Goal: Information Seeking & Learning: Check status

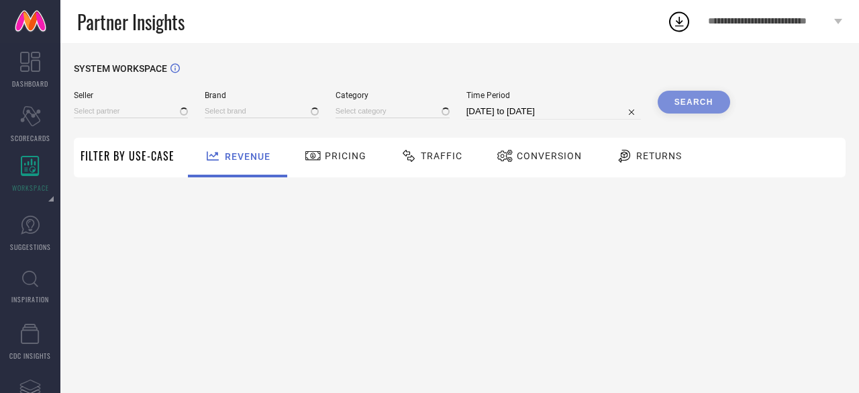
type input "All"
type input "1 STOP FASHION"
type input "All"
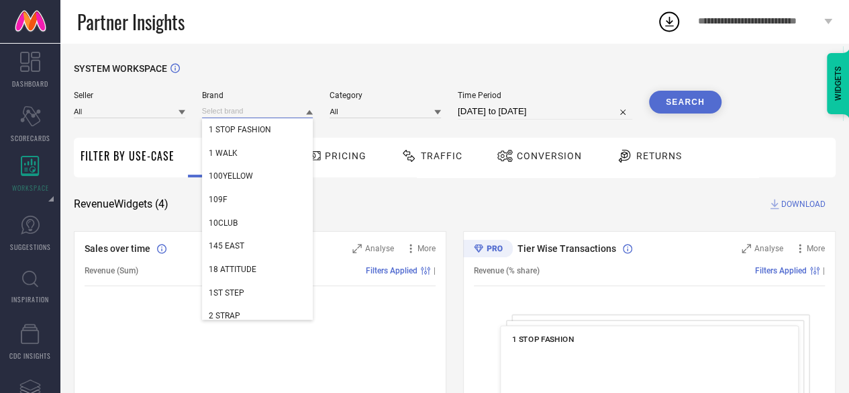
click at [231, 107] on input at bounding box center [257, 111] width 111 height 14
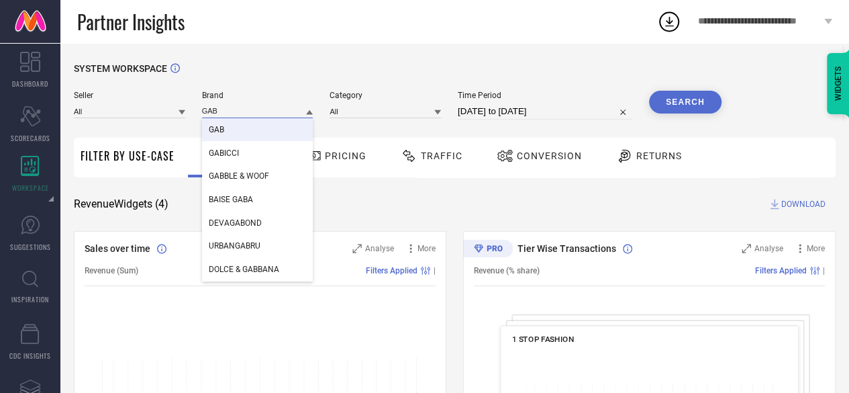
type input "GAB"
click at [240, 131] on div "GAB" at bounding box center [257, 129] width 111 height 23
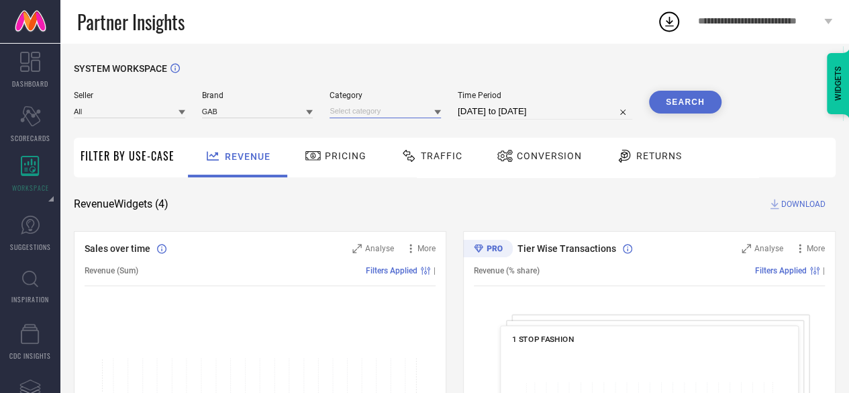
click at [357, 111] on input at bounding box center [385, 111] width 111 height 14
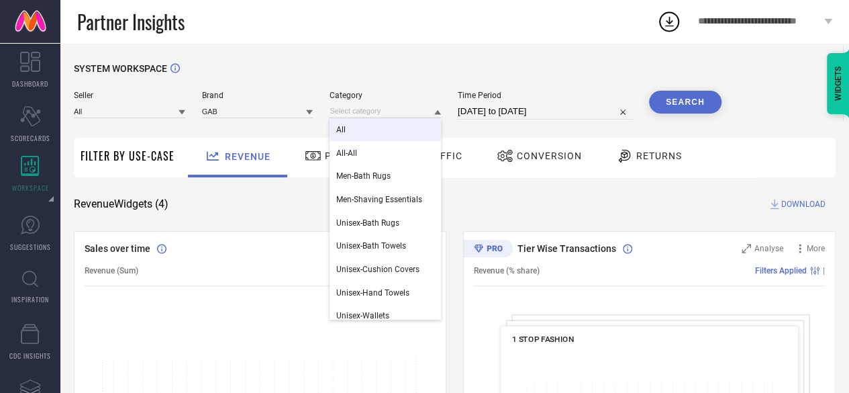
click at [359, 129] on div "All" at bounding box center [385, 129] width 111 height 23
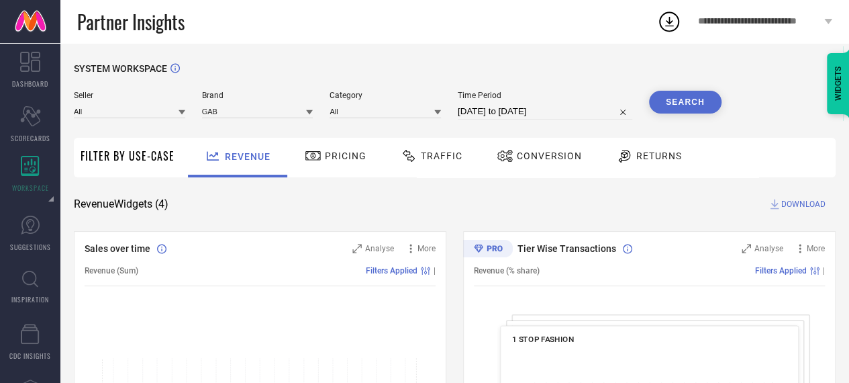
click at [529, 104] on input "[DATE] to [DATE]" at bounding box center [545, 111] width 175 height 16
select select "8"
select select "2025"
select select "9"
select select "2025"
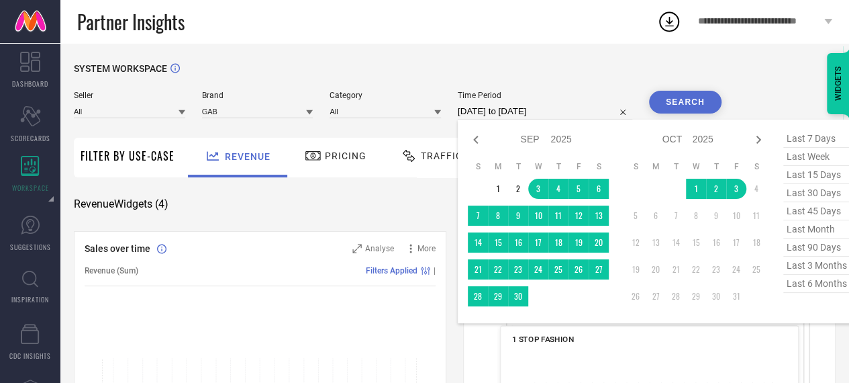
click at [810, 244] on span "last 90 days" at bounding box center [817, 247] width 67 height 18
type input "[DATE] to [DATE]"
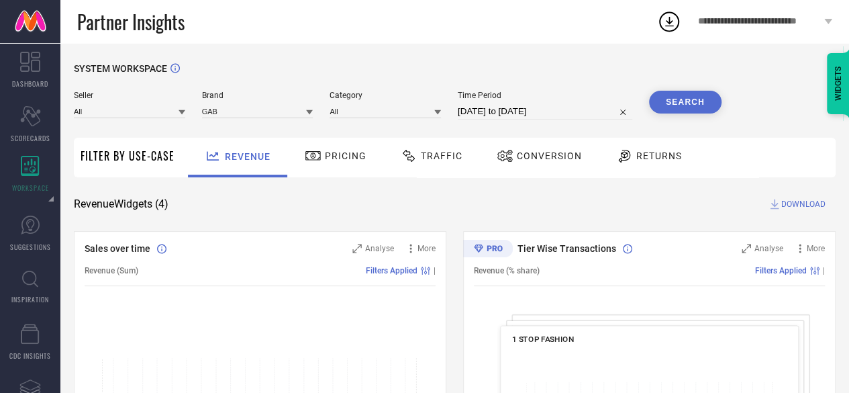
click at [684, 100] on button "Search" at bounding box center [685, 102] width 73 height 23
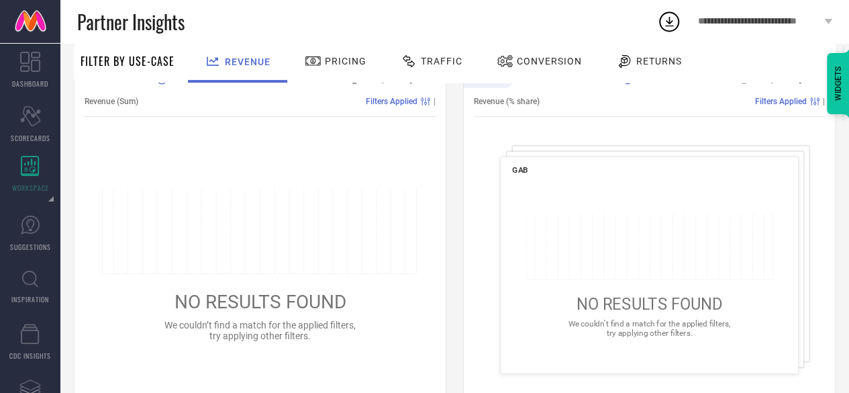
scroll to position [162, 0]
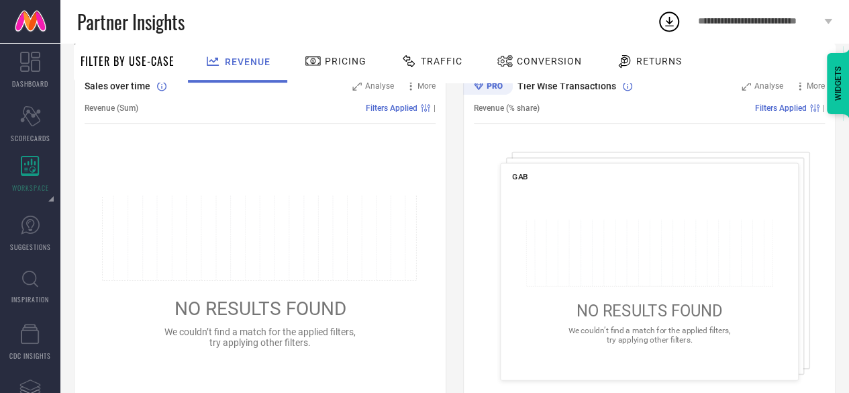
click at [354, 64] on span "Pricing" at bounding box center [346, 61] width 42 height 11
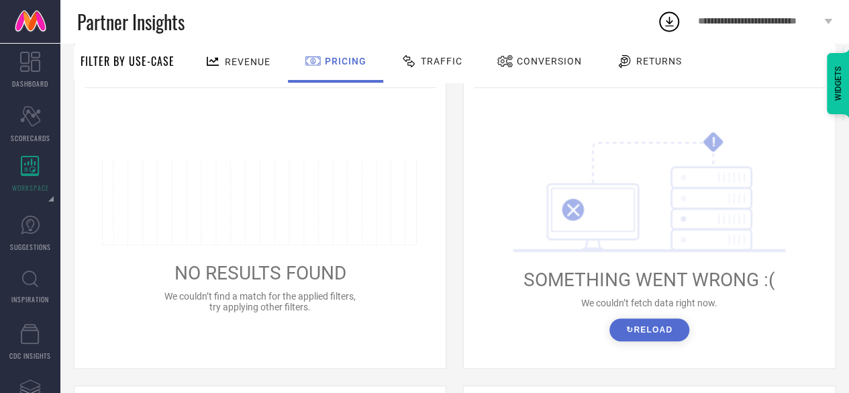
scroll to position [120, 0]
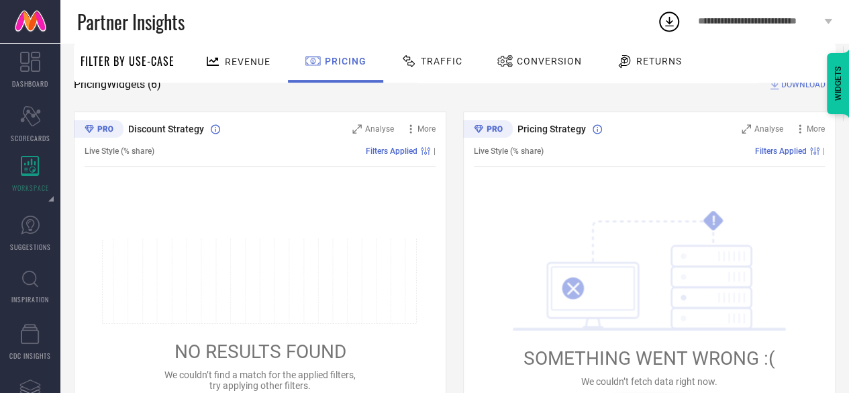
click at [442, 56] on span "Traffic" at bounding box center [442, 61] width 42 height 11
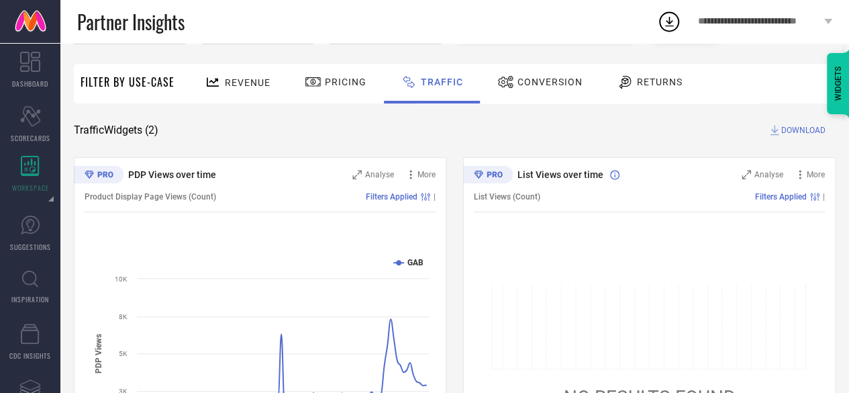
scroll to position [0, 0]
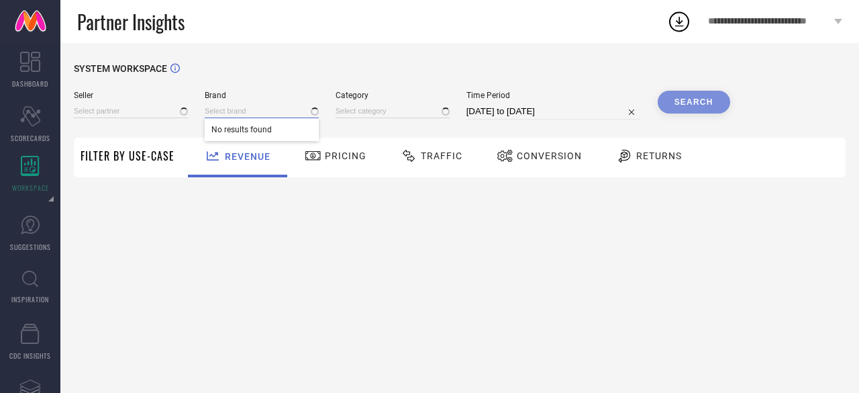
type input "All"
click at [236, 112] on input at bounding box center [262, 111] width 114 height 14
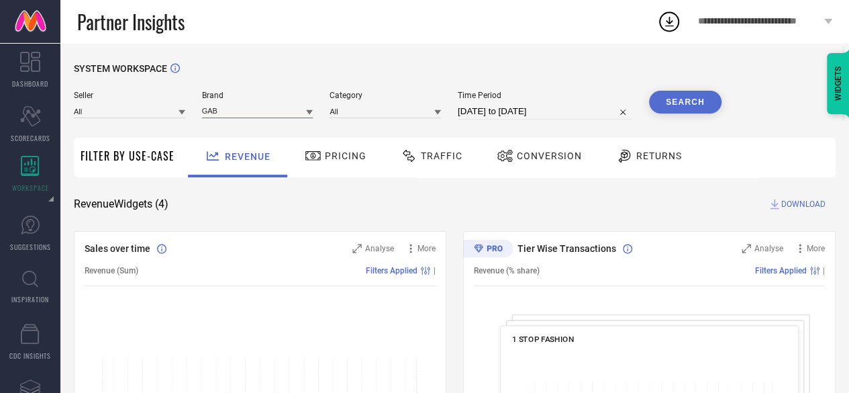
type input "GAB"
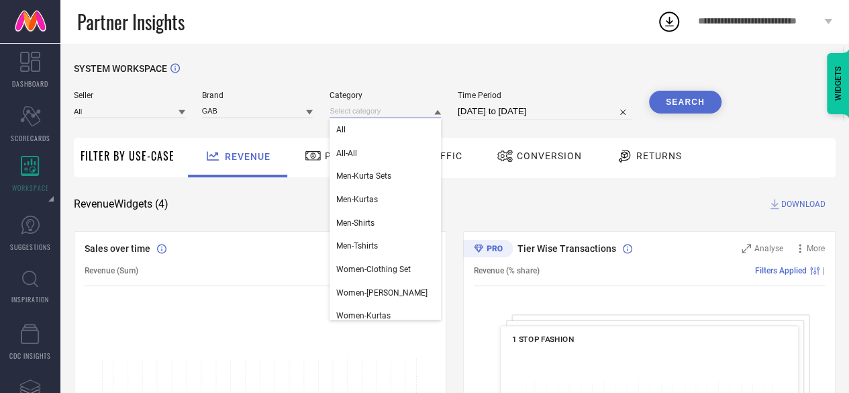
click at [353, 111] on input at bounding box center [385, 111] width 111 height 14
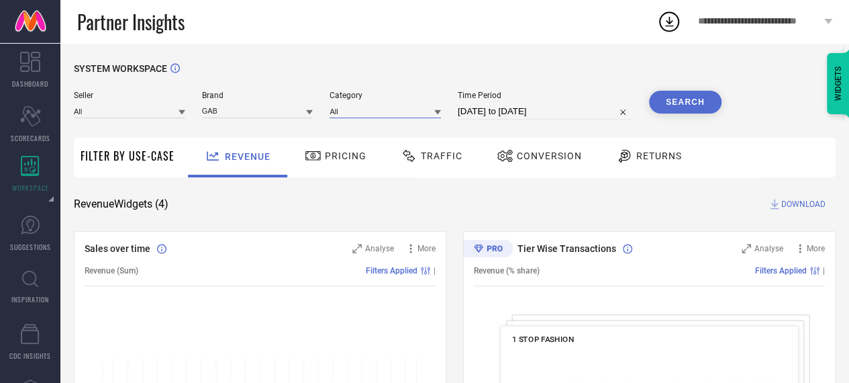
select select "8"
select select "2025"
select select "9"
select select "2025"
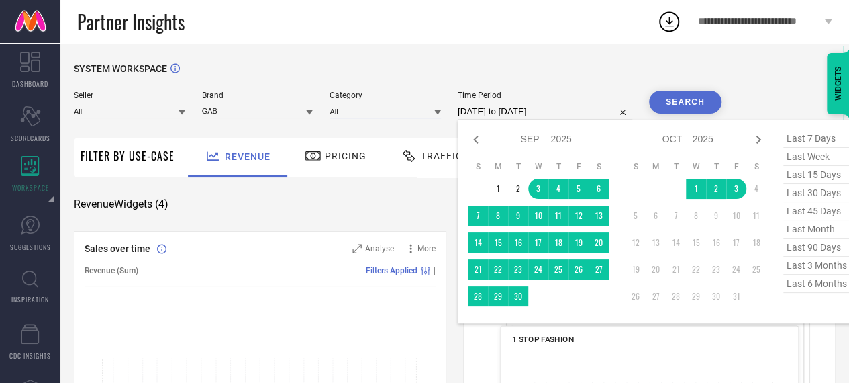
click at [489, 115] on input "[DATE] to [DATE]" at bounding box center [545, 111] width 175 height 16
click at [800, 250] on span "last 90 days" at bounding box center [817, 247] width 67 height 18
type input "[DATE] to [DATE]"
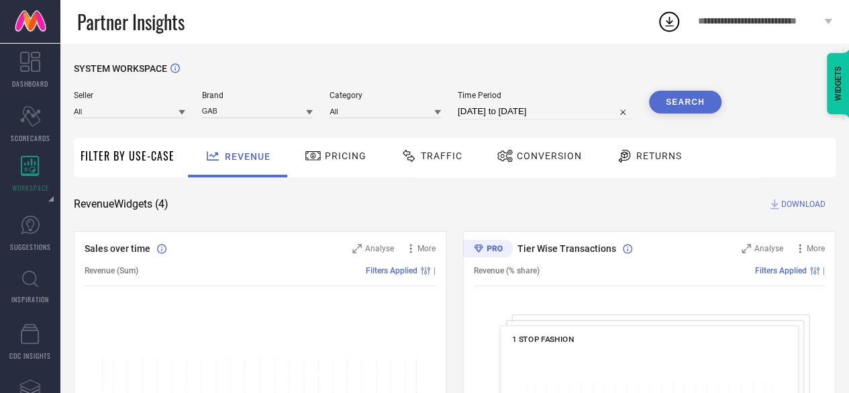
click at [687, 106] on button "Search" at bounding box center [685, 102] width 73 height 23
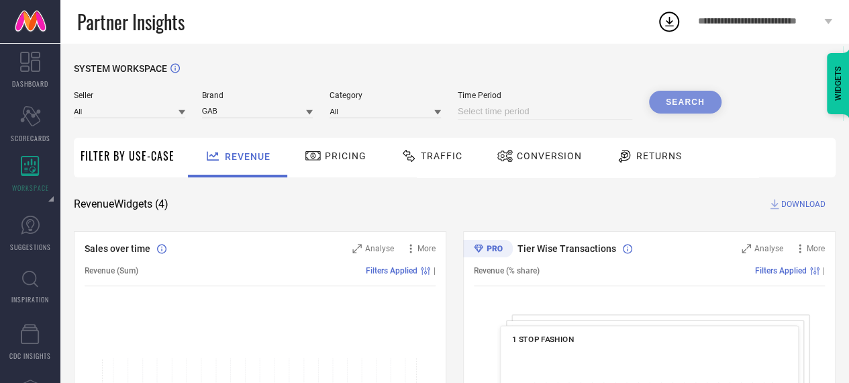
select select "9"
select select "2025"
select select "10"
select select "2025"
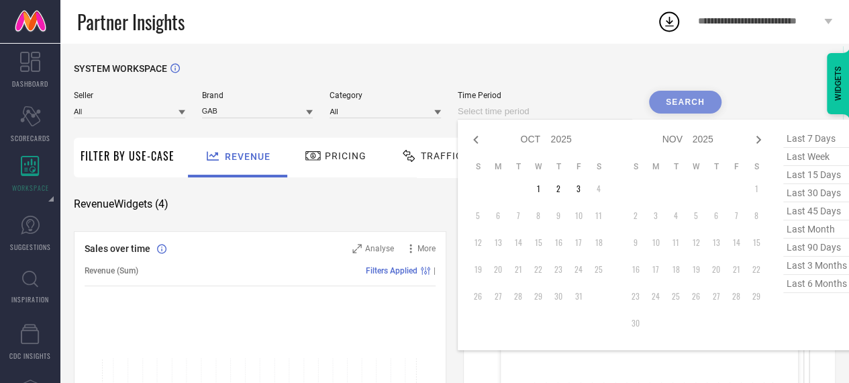
click at [543, 118] on input at bounding box center [545, 111] width 175 height 16
click at [814, 195] on span "last 30 days" at bounding box center [817, 193] width 67 height 18
type input "[DATE] to [DATE]"
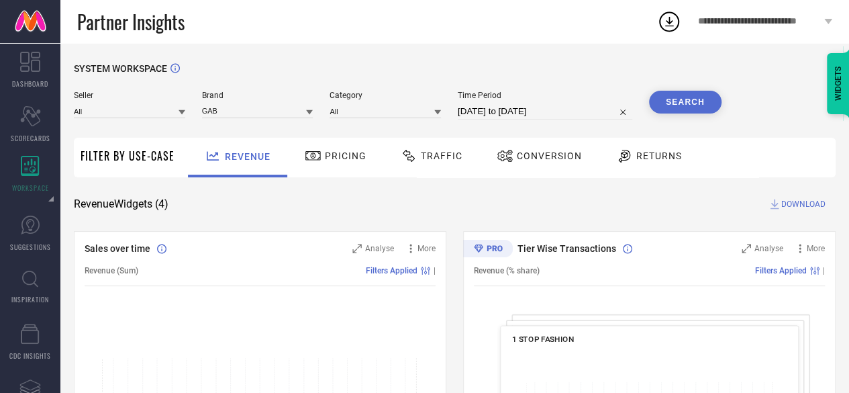
click at [694, 99] on button "Search" at bounding box center [685, 102] width 73 height 23
click at [341, 159] on span "Pricing" at bounding box center [346, 155] width 42 height 11
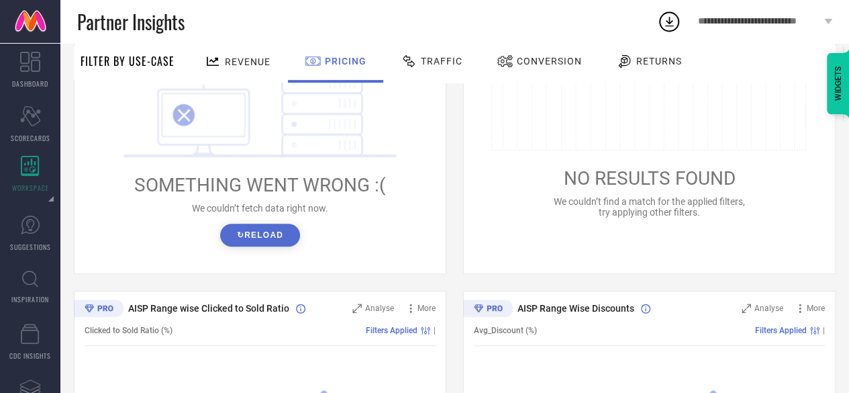
scroll to position [294, 0]
click at [264, 226] on button "↻ Reload" at bounding box center [260, 233] width 80 height 23
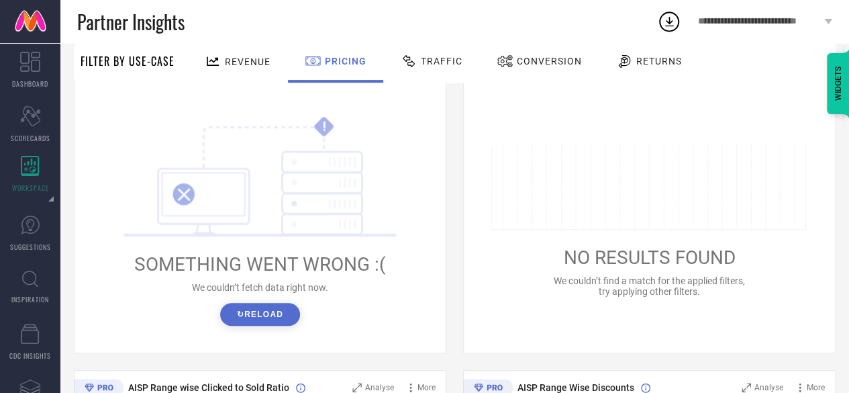
scroll to position [213, 0]
click at [421, 58] on span "Traffic" at bounding box center [442, 61] width 42 height 11
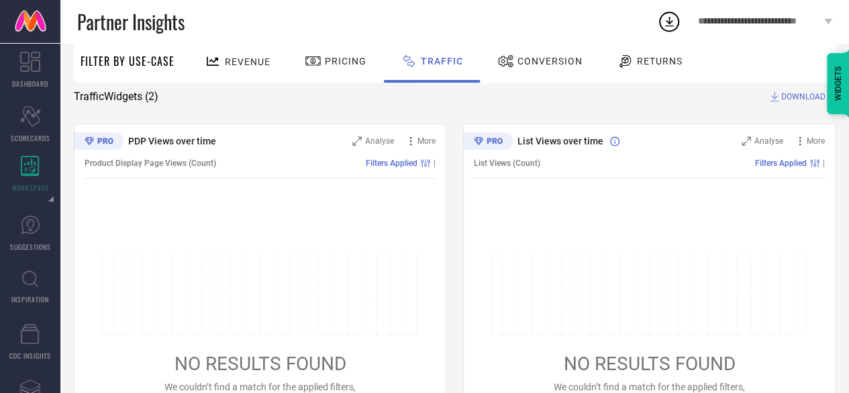
scroll to position [99, 0]
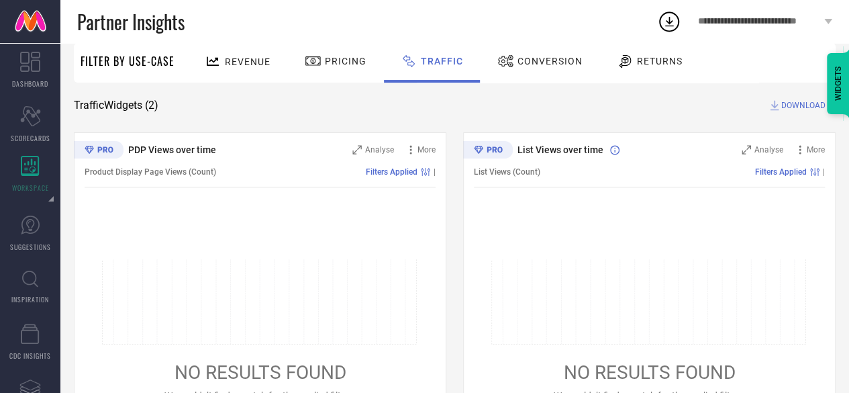
click at [561, 66] on span "Conversion" at bounding box center [550, 61] width 65 height 11
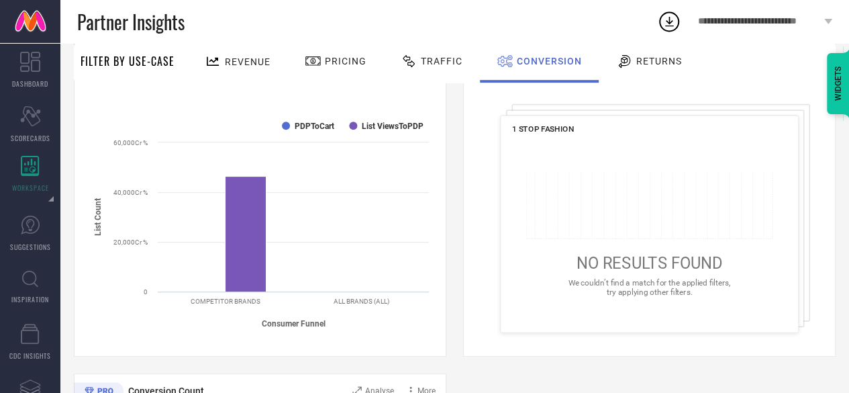
scroll to position [0, 0]
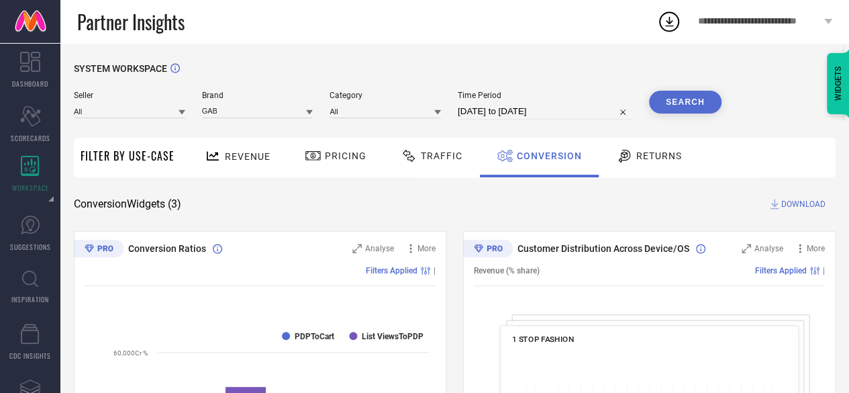
click at [234, 166] on div "Revenue" at bounding box center [237, 156] width 73 height 24
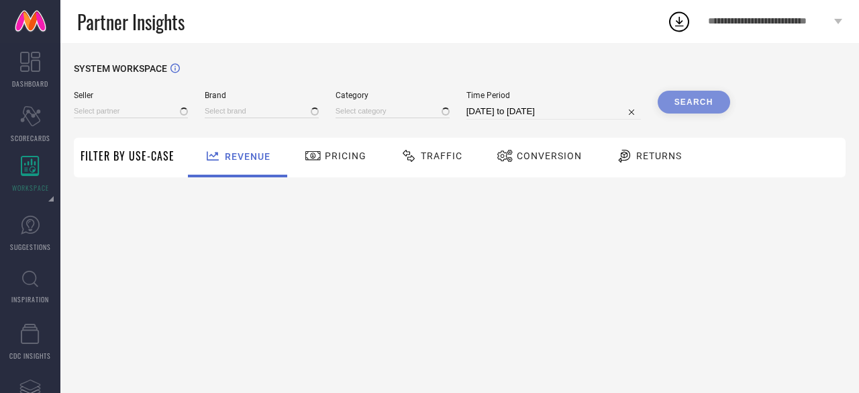
type input "All"
type input "1 STOP FASHION"
type input "All"
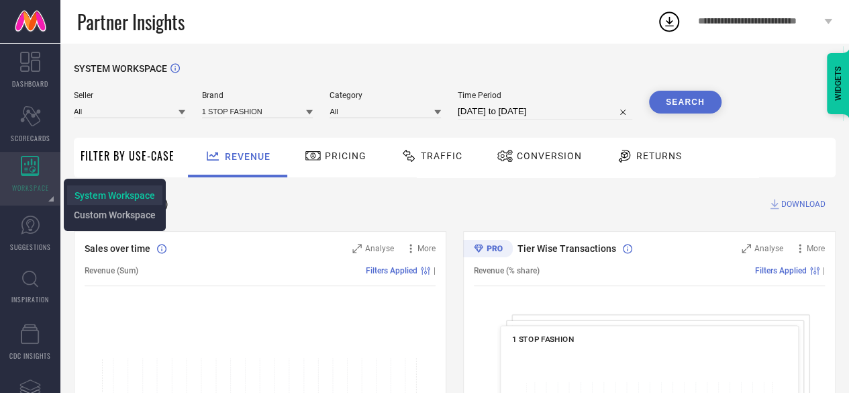
click at [84, 195] on span "System Workspace" at bounding box center [115, 195] width 81 height 11
click at [95, 216] on span "Custom Workspace" at bounding box center [115, 214] width 82 height 11
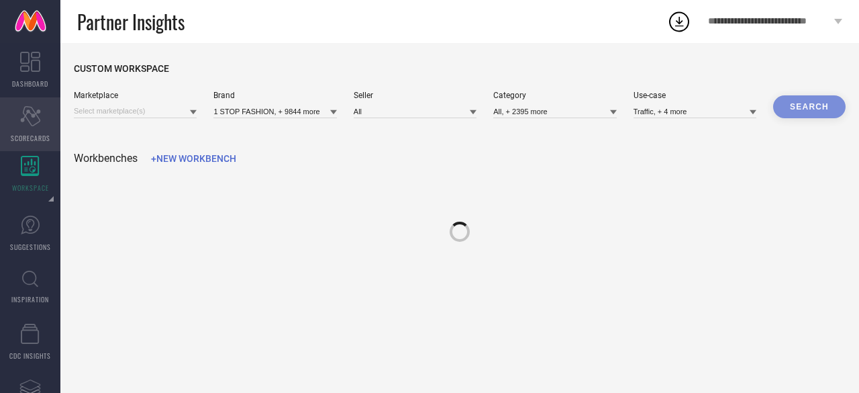
type input "1 STOP FASHION, + 9844 more"
type input "All"
type input "All, + 2395 more"
type input "Traffic, + 4 more"
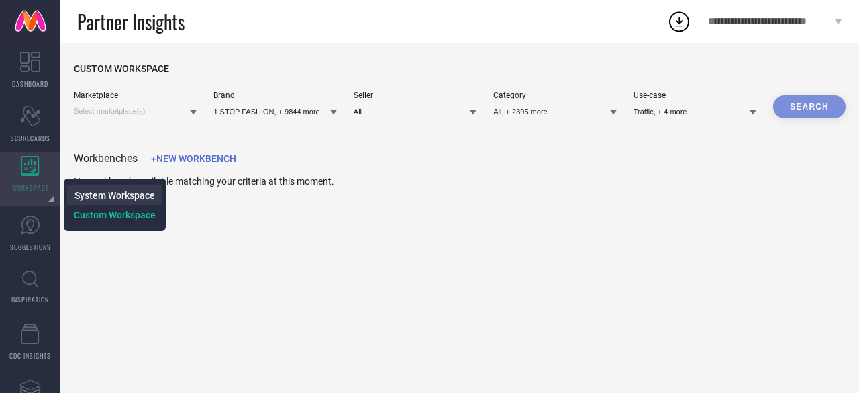
click at [75, 193] on span "System Workspace" at bounding box center [115, 195] width 81 height 11
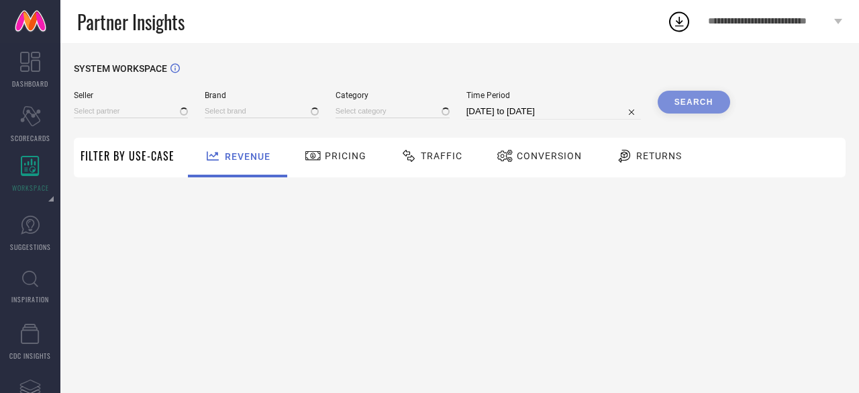
type input "All"
type input "1 STOP FASHION"
type input "All"
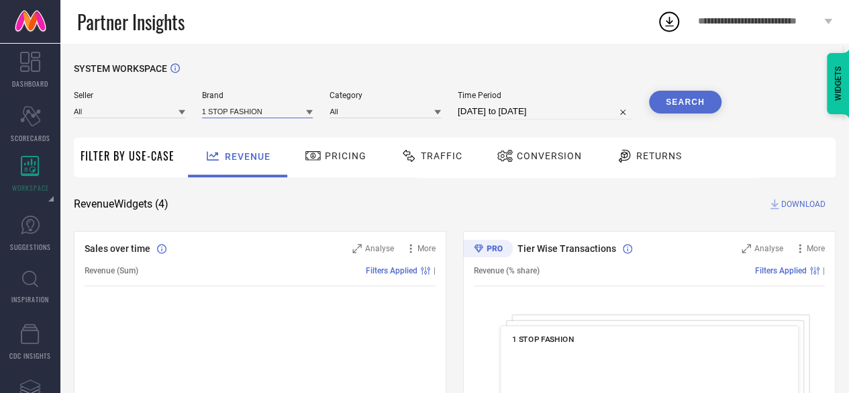
click at [221, 109] on input at bounding box center [257, 111] width 111 height 14
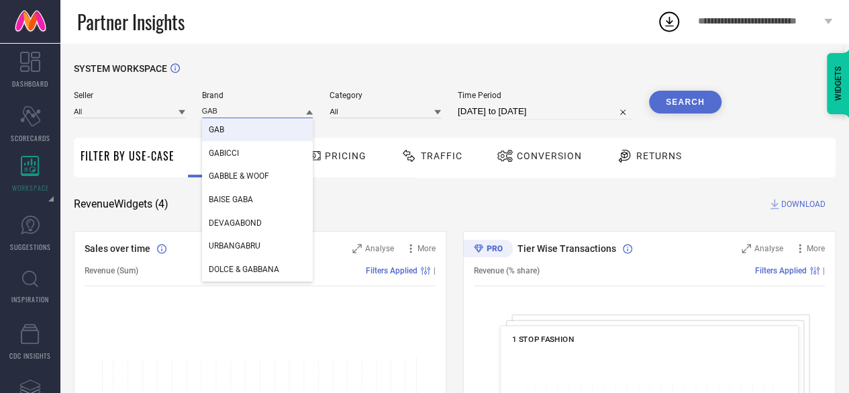
type input "GAB"
click at [236, 136] on div "GAB" at bounding box center [257, 129] width 111 height 23
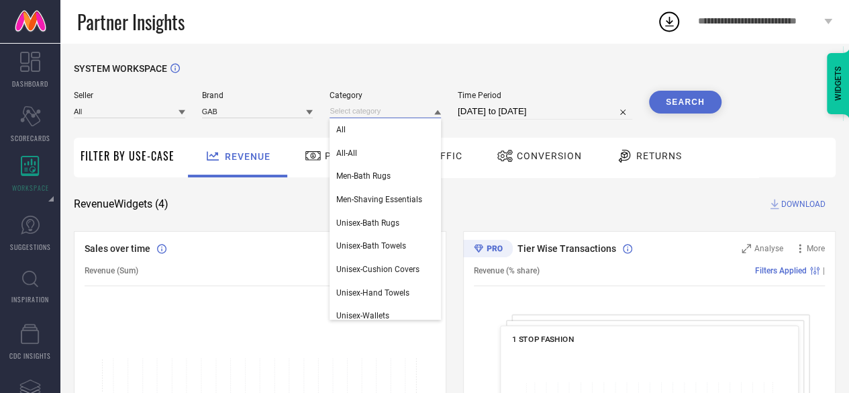
click at [364, 109] on input at bounding box center [385, 111] width 111 height 14
click at [356, 137] on div "All" at bounding box center [385, 129] width 111 height 23
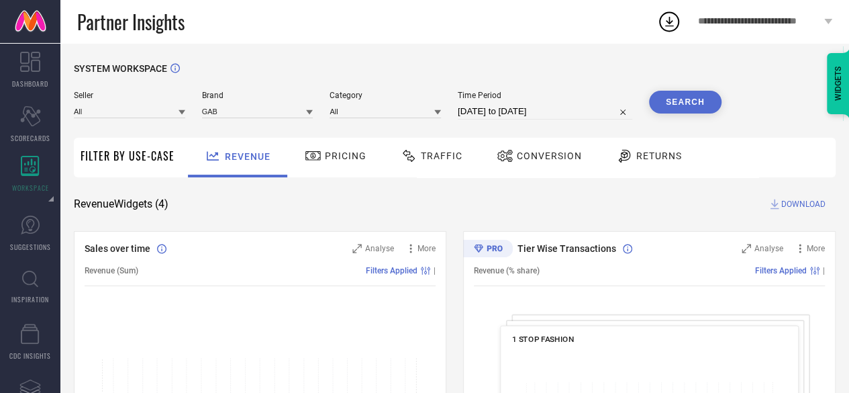
click at [698, 103] on button "Search" at bounding box center [685, 102] width 73 height 23
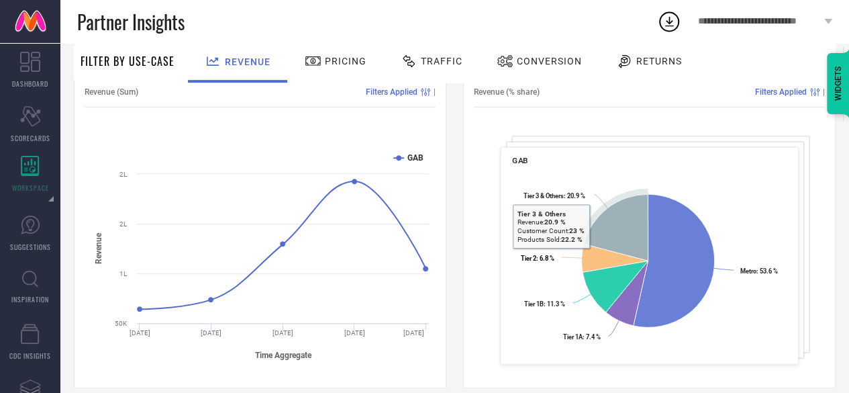
scroll to position [44, 0]
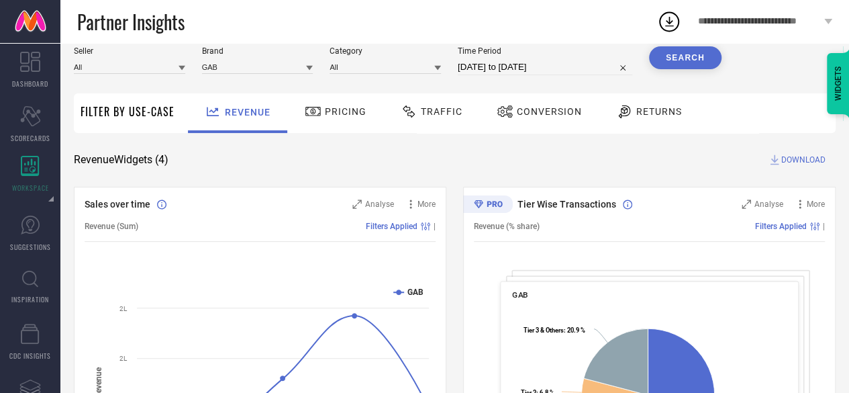
select select "8"
select select "2025"
select select "9"
select select "2025"
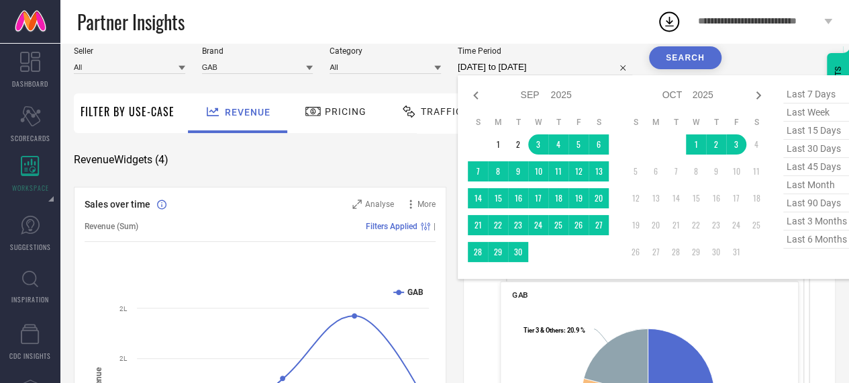
click at [494, 73] on input "[DATE] to [DATE]" at bounding box center [545, 67] width 175 height 16
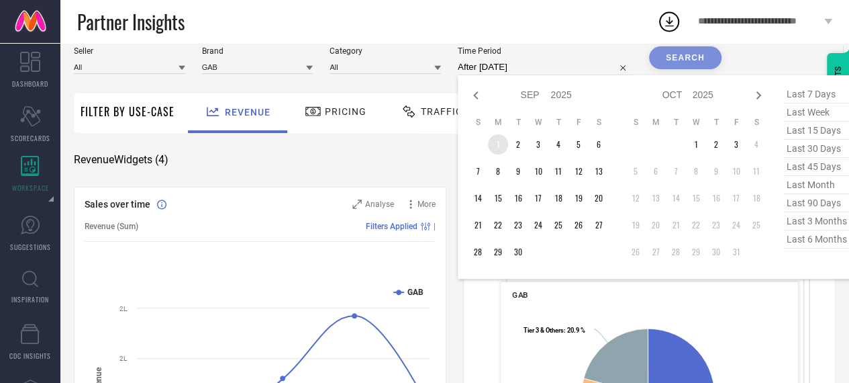
click at [498, 153] on td "1" at bounding box center [498, 144] width 20 height 20
click at [812, 205] on span "last 90 days" at bounding box center [817, 203] width 67 height 18
type input "[DATE] to [DATE]"
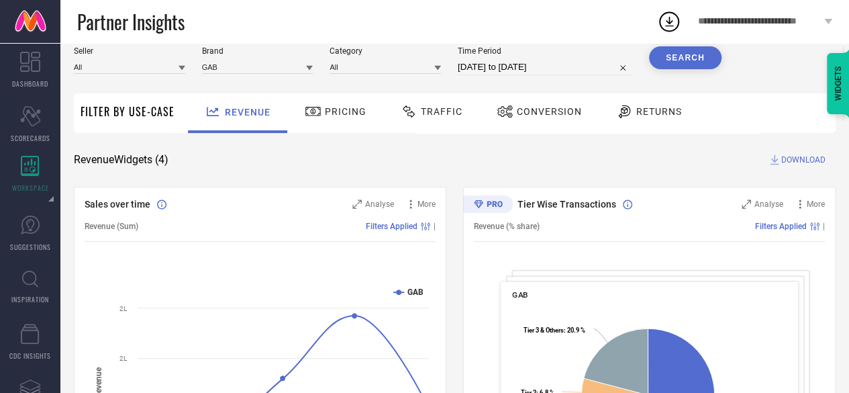
click at [698, 57] on button "Search" at bounding box center [685, 57] width 73 height 23
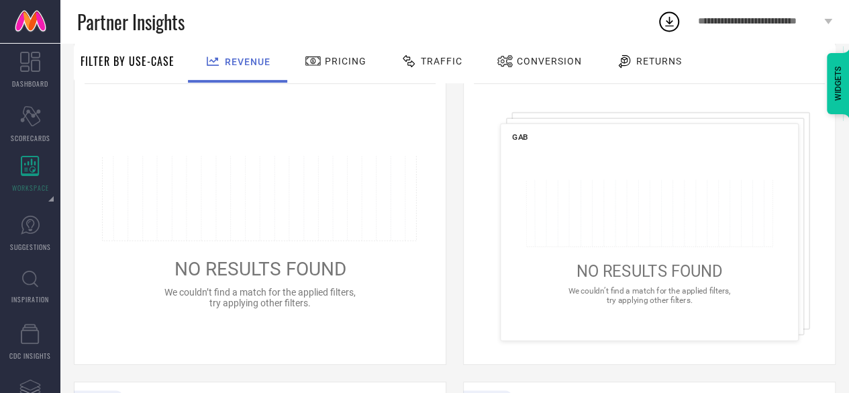
scroll to position [0, 0]
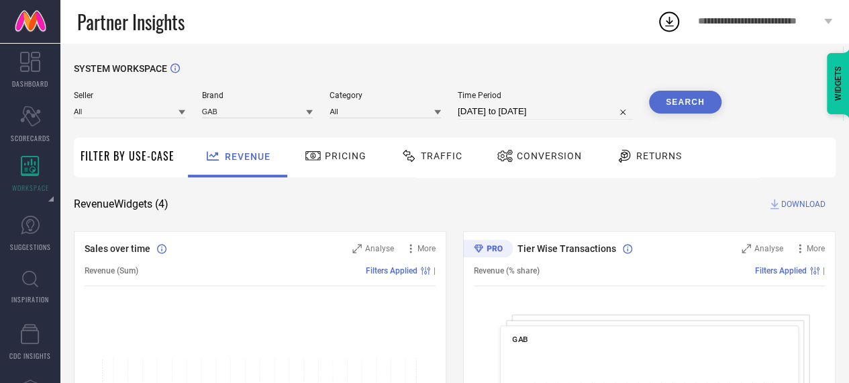
click at [491, 111] on input "[DATE] to [DATE]" at bounding box center [545, 111] width 175 height 16
select select "6"
select select "2025"
select select "7"
select select "2025"
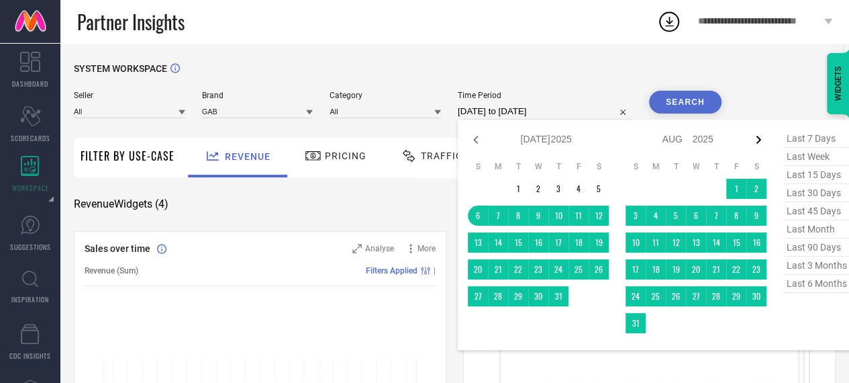
click at [755, 144] on icon at bounding box center [759, 140] width 16 height 16
select select "7"
select select "2025"
select select "8"
select select "2025"
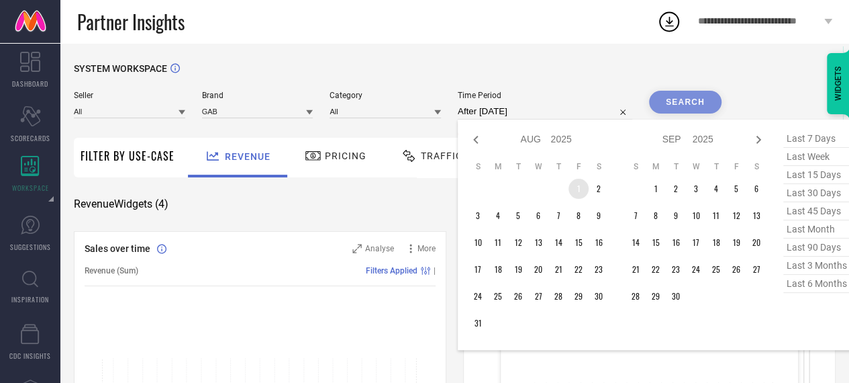
click at [571, 185] on td "1" at bounding box center [579, 189] width 20 height 20
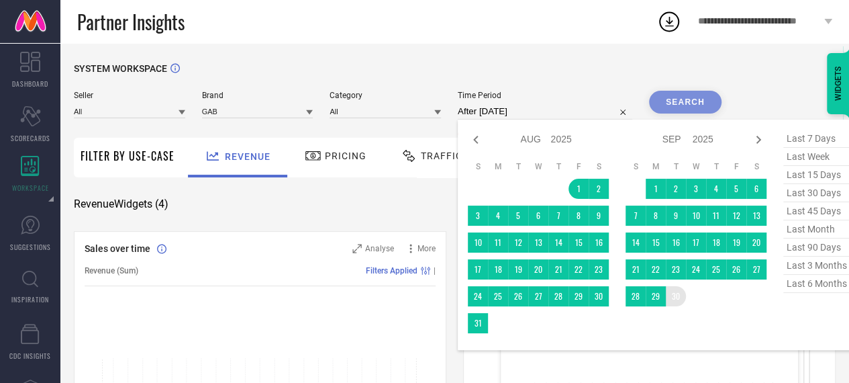
type input "01-08-2025 to 30-09-2025"
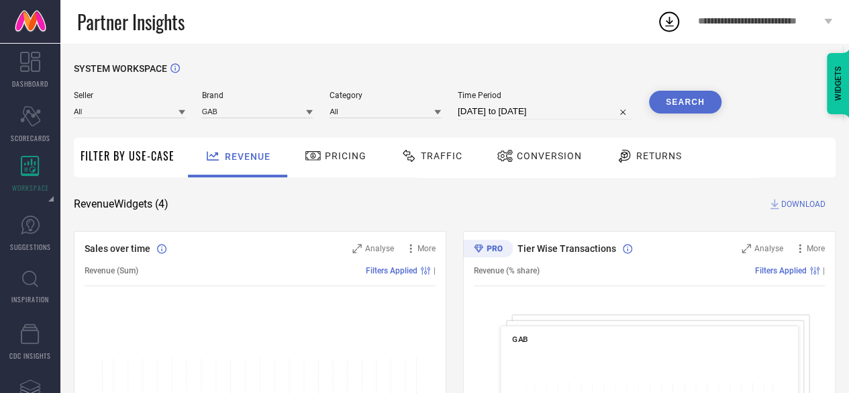
click at [673, 103] on button "Search" at bounding box center [685, 102] width 73 height 23
select select "7"
select select "2025"
select select "8"
select select "2025"
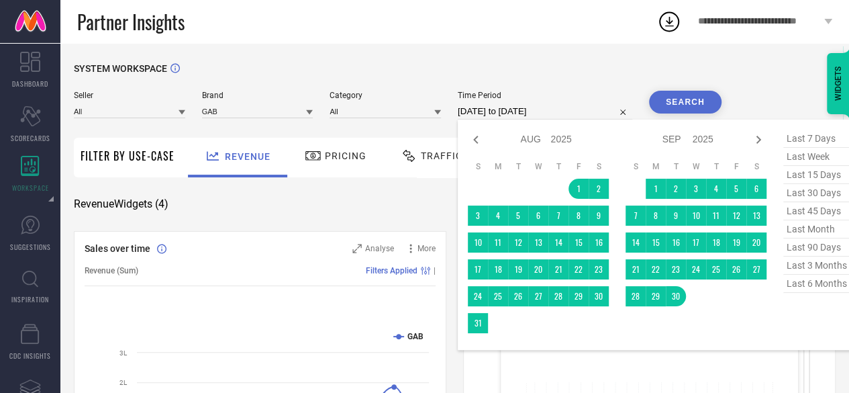
click at [548, 108] on input "01-08-2025 to 30-09-2025" at bounding box center [545, 111] width 175 height 16
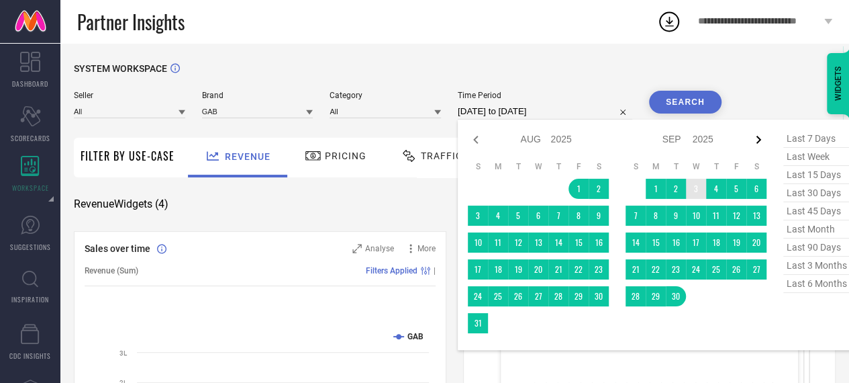
click at [752, 135] on icon at bounding box center [759, 140] width 16 height 16
select select "8"
select select "2025"
select select "9"
select select "2025"
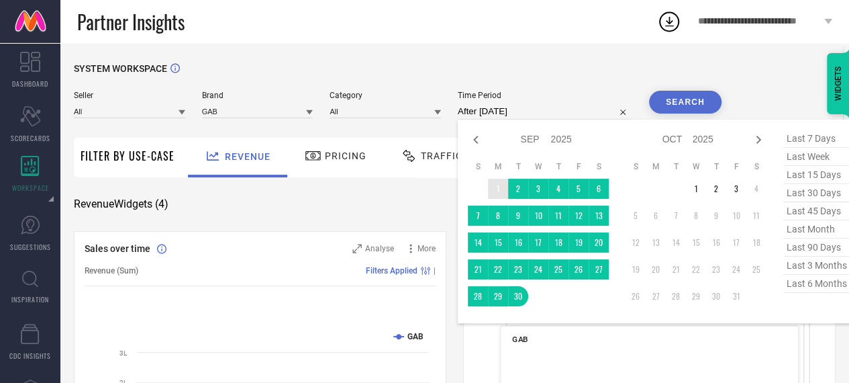
click at [492, 191] on td "1" at bounding box center [498, 189] width 20 height 20
type input "01-09-2025 to 30-09-2025"
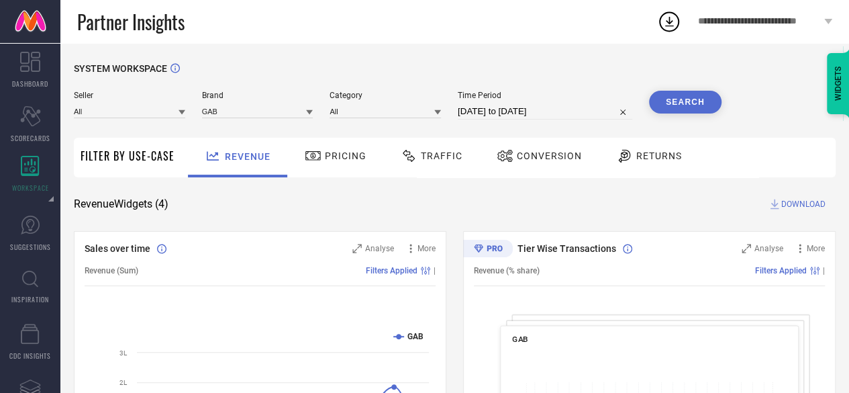
click at [688, 101] on button "Search" at bounding box center [685, 102] width 73 height 23
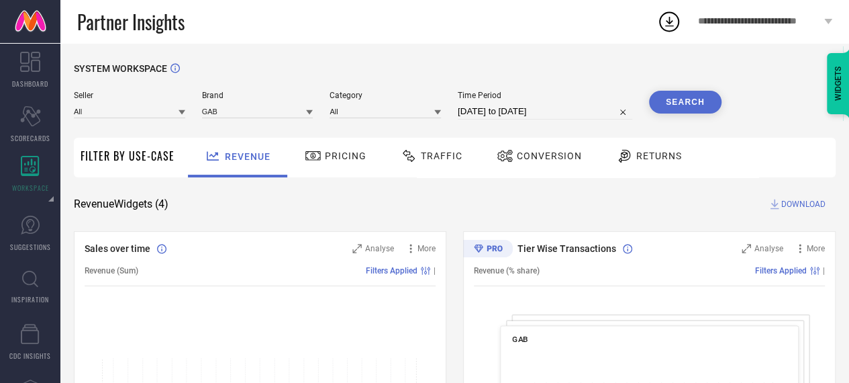
click at [518, 116] on input "01-09-2025 to 30-09-2025" at bounding box center [545, 111] width 175 height 16
select select "8"
select select "2025"
select select "9"
select select "2025"
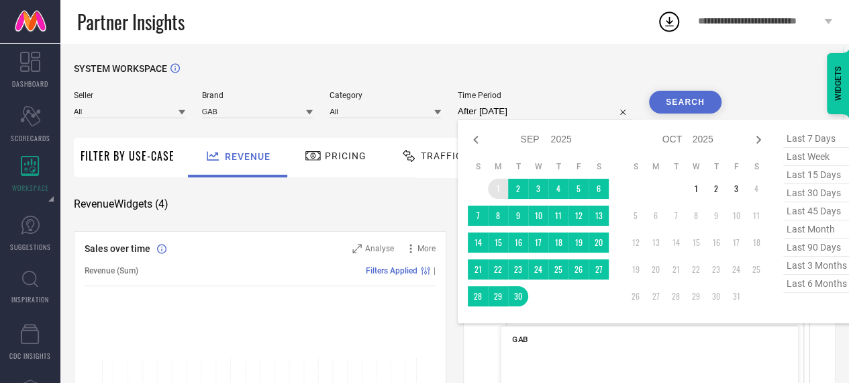
click at [498, 193] on td "1" at bounding box center [498, 189] width 20 height 20
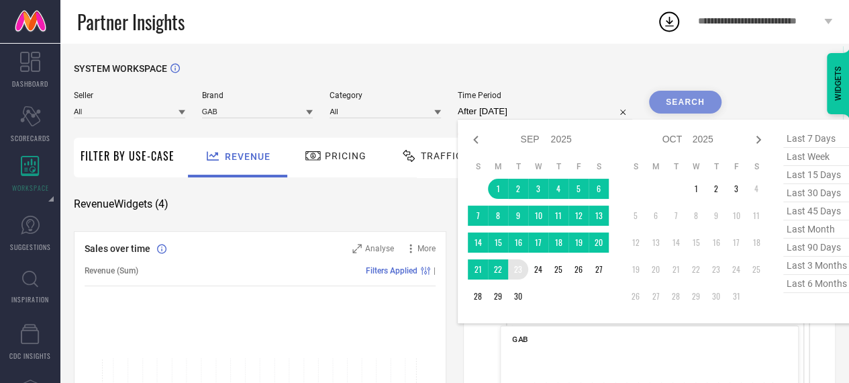
type input "01-09-2025 to 30-09-2025"
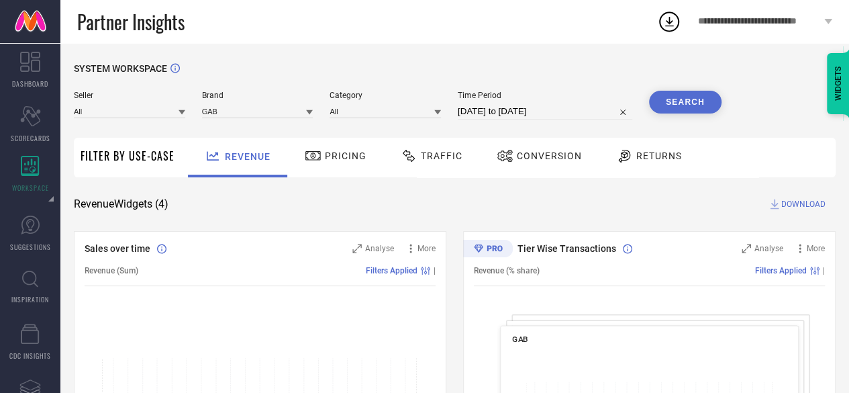
click at [663, 96] on button "Search" at bounding box center [685, 102] width 73 height 23
click at [355, 110] on input at bounding box center [385, 111] width 111 height 14
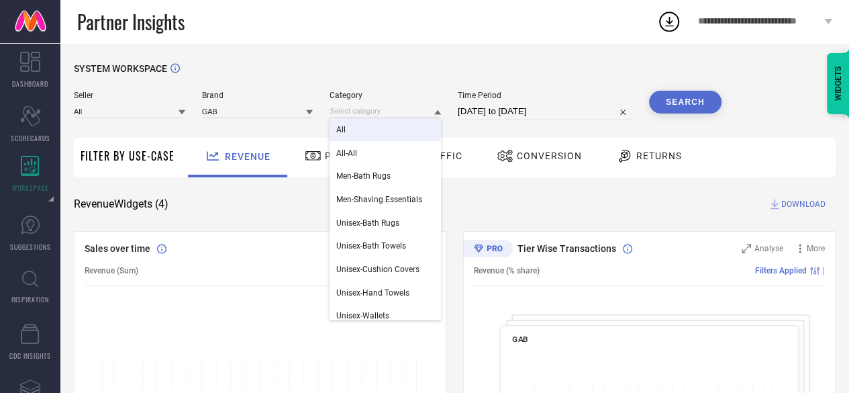
click at [350, 136] on div "All" at bounding box center [385, 129] width 111 height 23
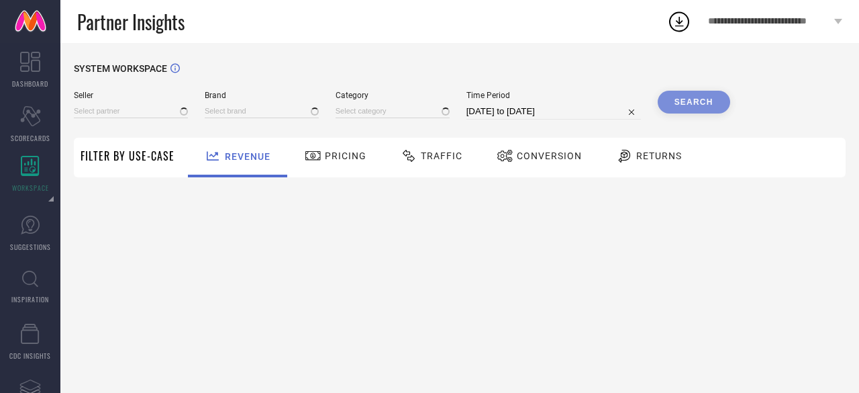
type input "All"
type input "1 STOP FASHION"
type input "All"
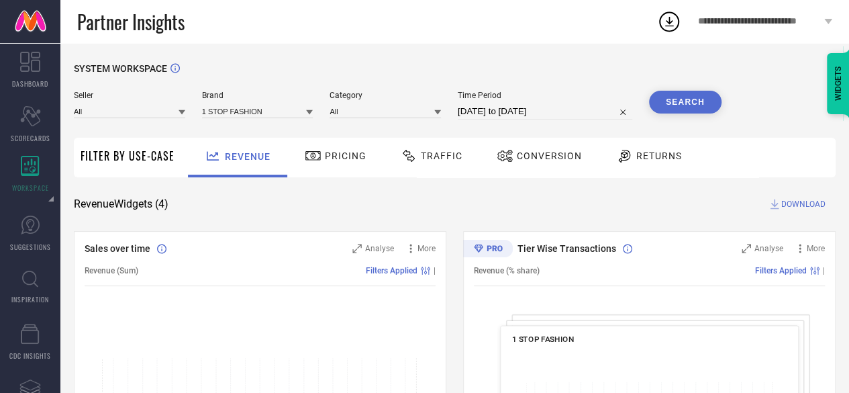
click at [502, 99] on span "Time Period" at bounding box center [545, 95] width 175 height 9
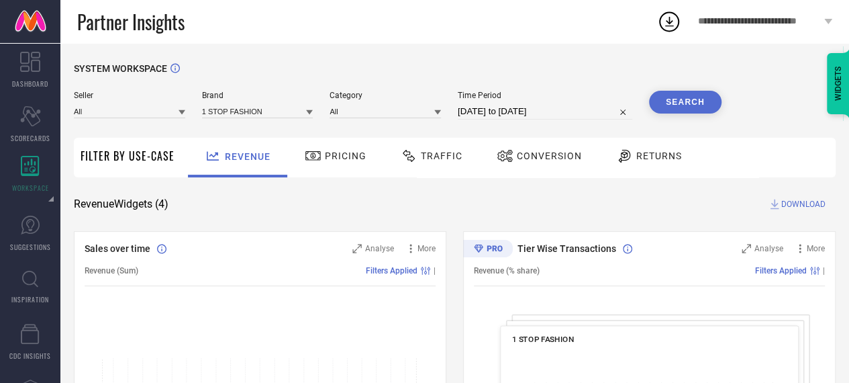
select select "8"
select select "2025"
select select "9"
select select "2025"
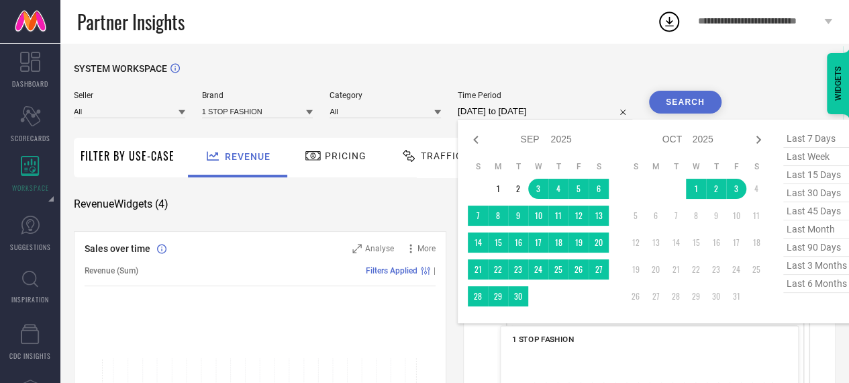
click at [499, 107] on input "[DATE] to [DATE]" at bounding box center [545, 111] width 175 height 16
click at [493, 190] on td "1" at bounding box center [498, 189] width 20 height 20
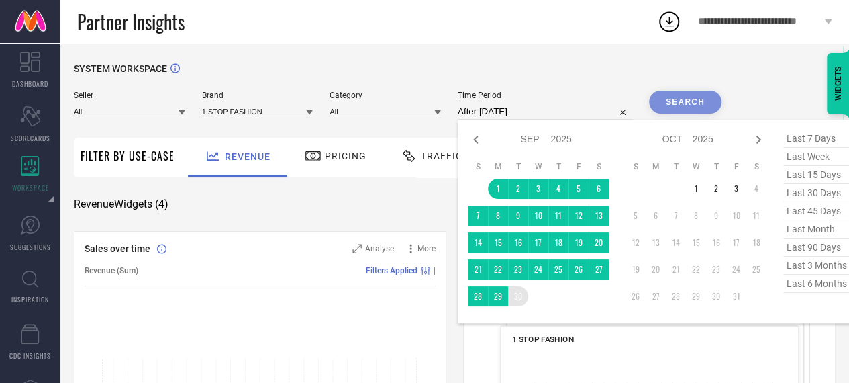
type input "01-09-2025 to 30-09-2025"
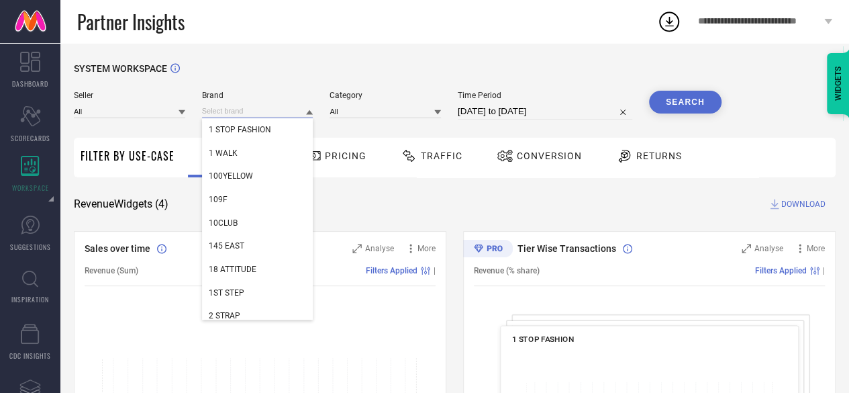
click at [238, 115] on input at bounding box center [257, 111] width 111 height 14
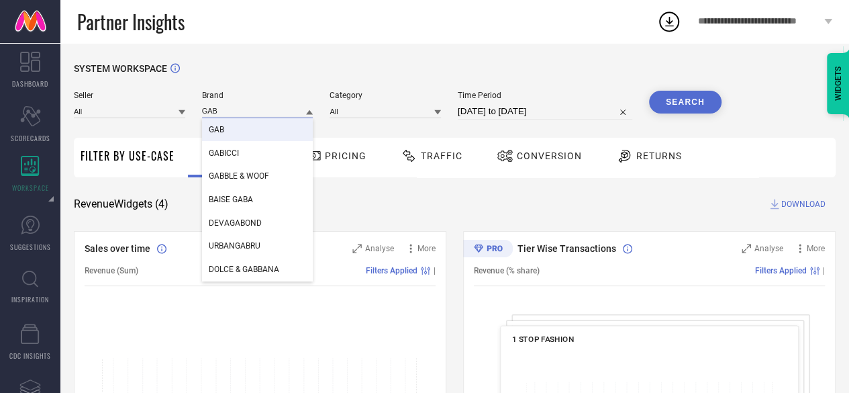
type input "GAB"
click at [235, 130] on div "GAB" at bounding box center [257, 129] width 111 height 23
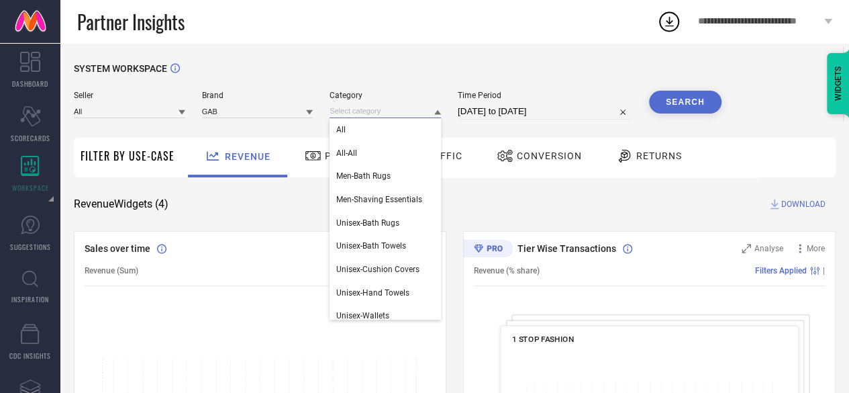
click at [361, 110] on input at bounding box center [385, 111] width 111 height 14
click at [355, 130] on div "All" at bounding box center [385, 129] width 111 height 23
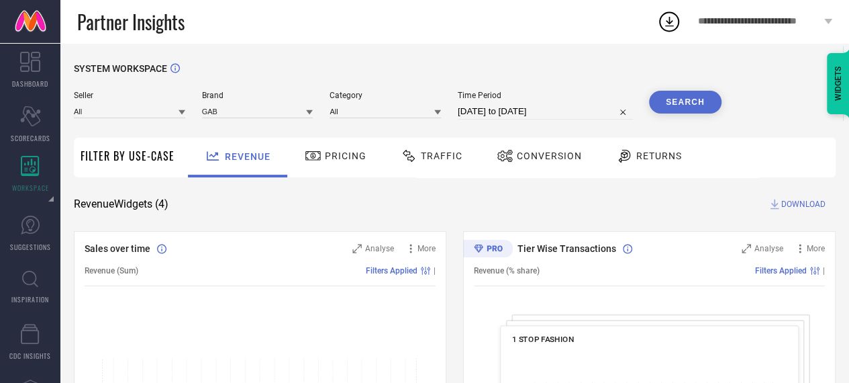
click at [477, 115] on input "01-09-2025 to 30-09-2025" at bounding box center [545, 111] width 175 height 16
select select "8"
select select "2025"
select select "9"
select select "2025"
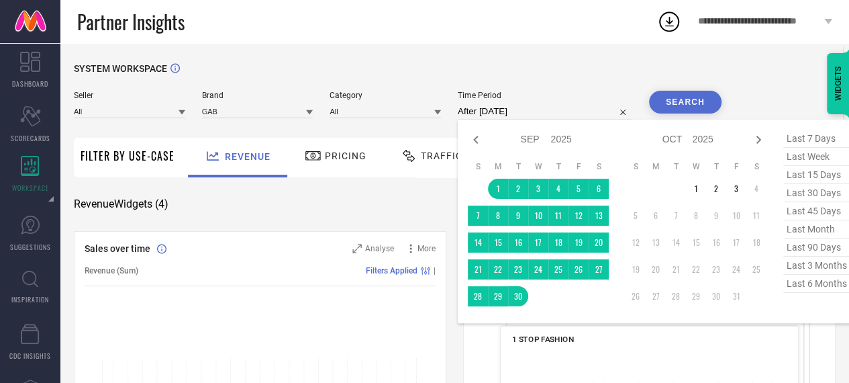
click at [493, 188] on td "1" at bounding box center [498, 189] width 20 height 20
type input "01-09-2025 to 30-09-2025"
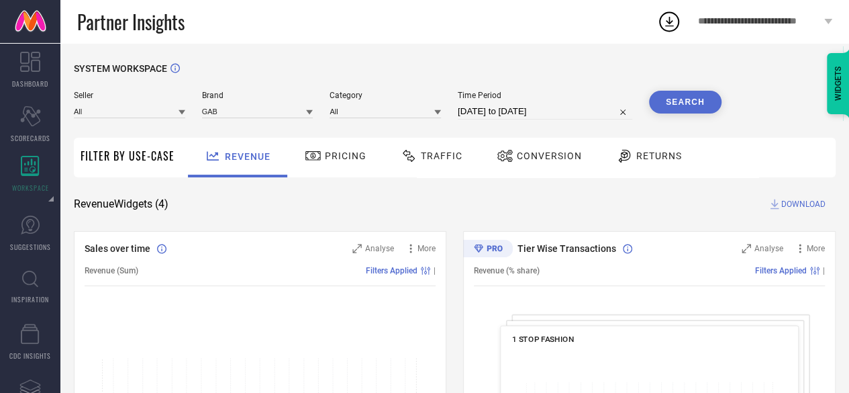
click at [681, 99] on button "Search" at bounding box center [685, 102] width 73 height 23
click at [330, 156] on span "Pricing" at bounding box center [346, 155] width 42 height 11
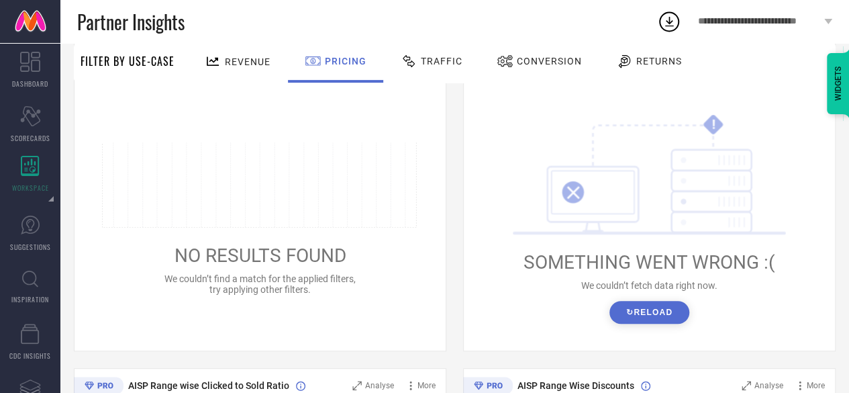
scroll to position [237, 0]
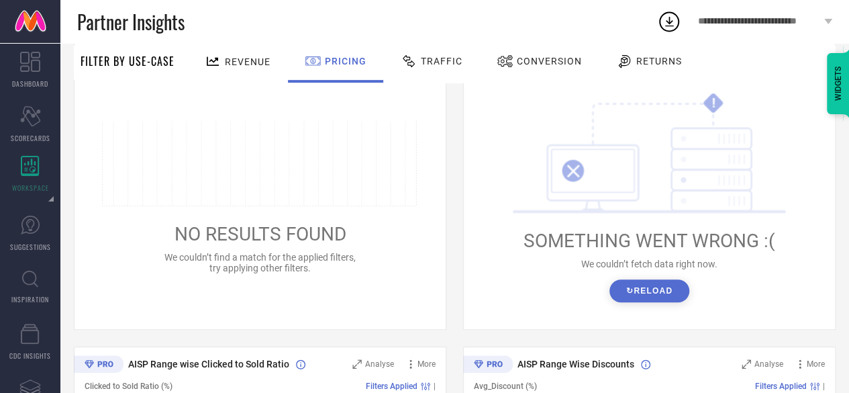
click at [661, 304] on div "! SOMETHING WENT WRONG :( We couldn’t fetch data right now. ↻ Reload" at bounding box center [649, 197] width 351 height 256
click at [664, 292] on button "↻ Reload" at bounding box center [650, 290] width 80 height 23
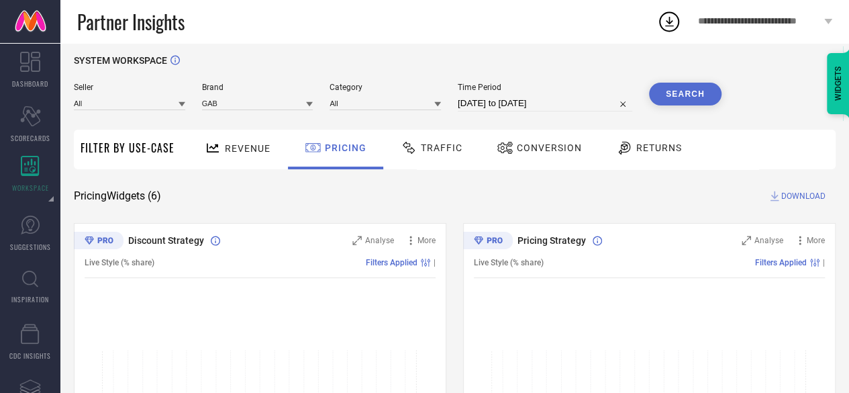
scroll to position [0, 0]
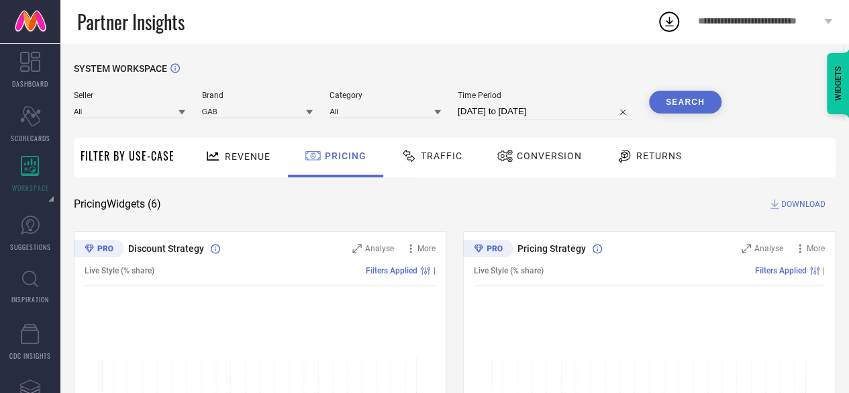
click at [270, 159] on div "Revenue" at bounding box center [237, 156] width 73 height 24
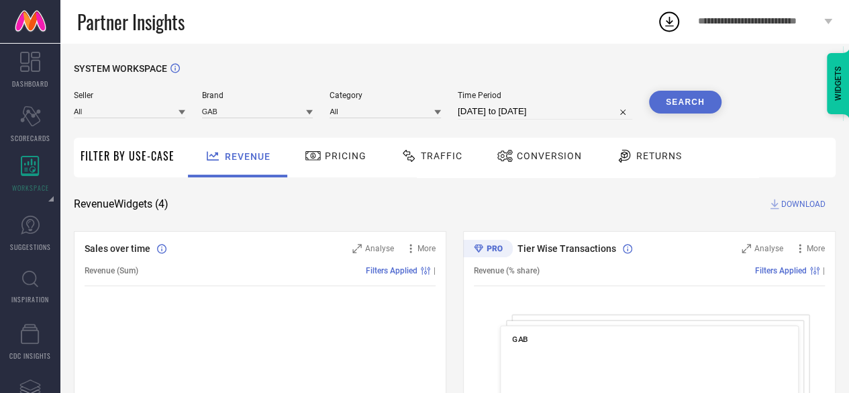
click at [720, 91] on div "Search" at bounding box center [685, 102] width 73 height 23
click at [700, 94] on button "Search" at bounding box center [685, 102] width 73 height 23
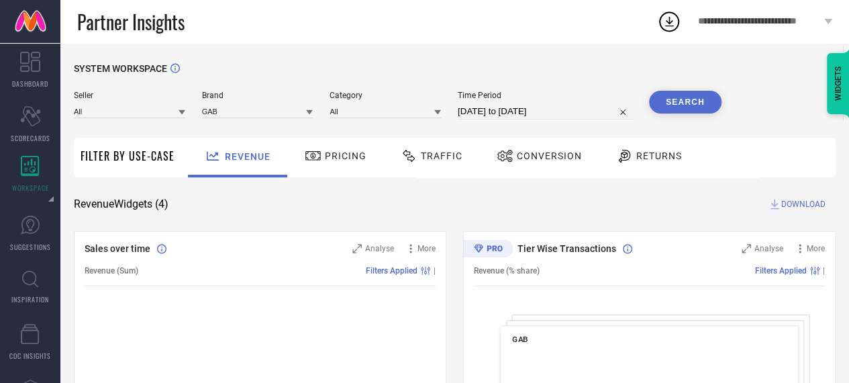
click at [549, 107] on input "01-09-2025 to 30-09-2025" at bounding box center [545, 111] width 175 height 16
select select "8"
select select "2025"
select select "9"
select select "2025"
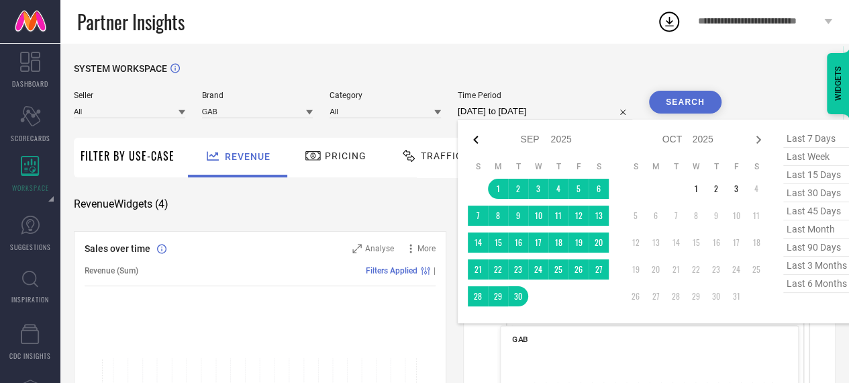
click at [477, 138] on icon at bounding box center [476, 140] width 16 height 16
select select "7"
select select "2025"
select select "8"
select select "2025"
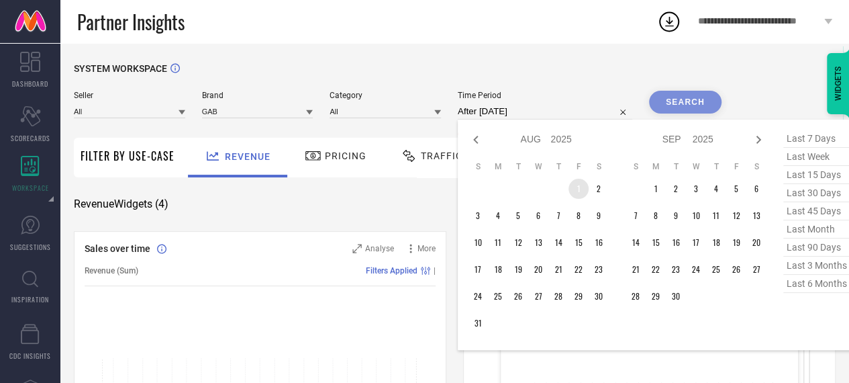
click at [579, 191] on td "1" at bounding box center [579, 189] width 20 height 20
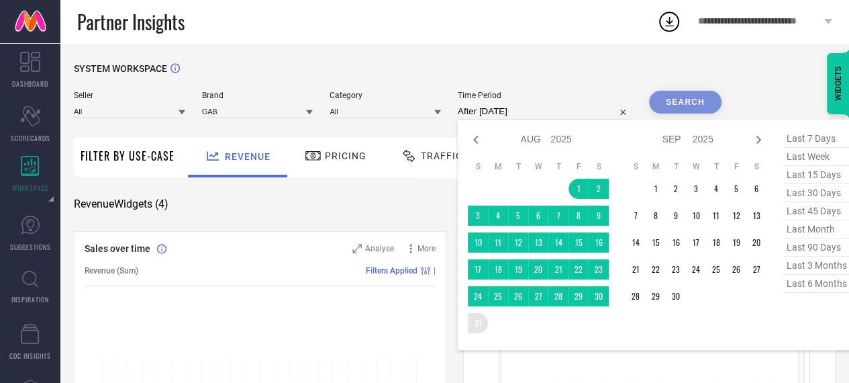
type input "01-08-2025 to 31-08-2025"
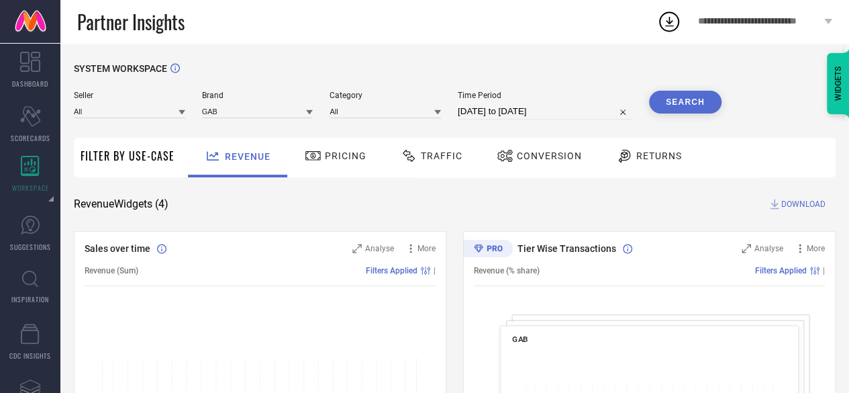
click at [675, 111] on button "Search" at bounding box center [685, 102] width 73 height 23
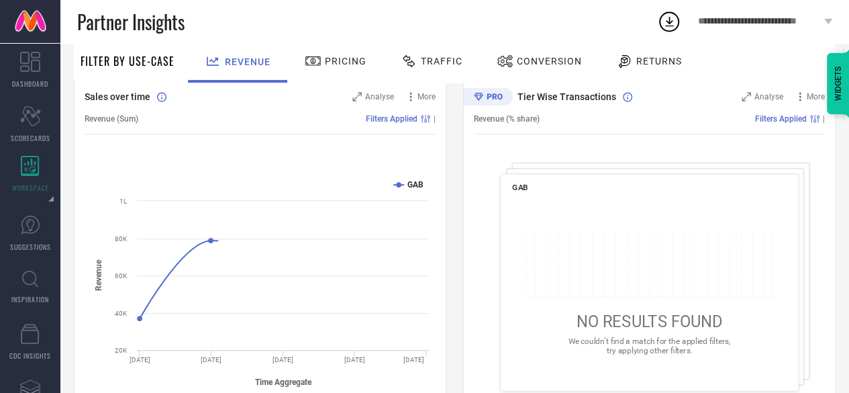
scroll to position [152, 0]
click at [355, 64] on span "Pricing" at bounding box center [346, 61] width 42 height 11
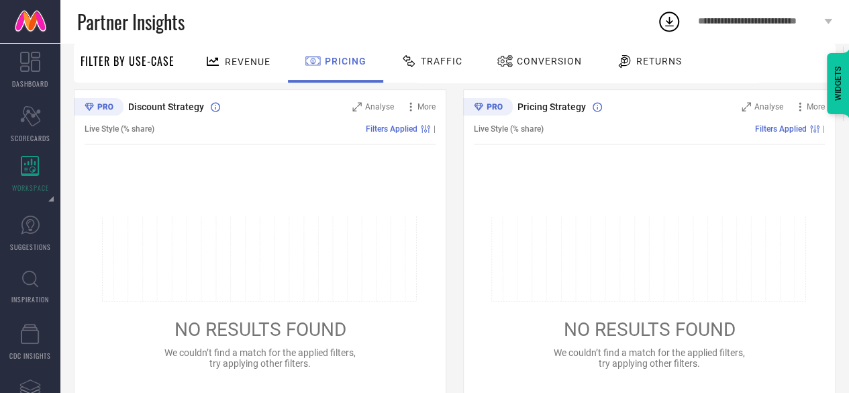
scroll to position [142, 0]
